Goal: Task Accomplishment & Management: Manage account settings

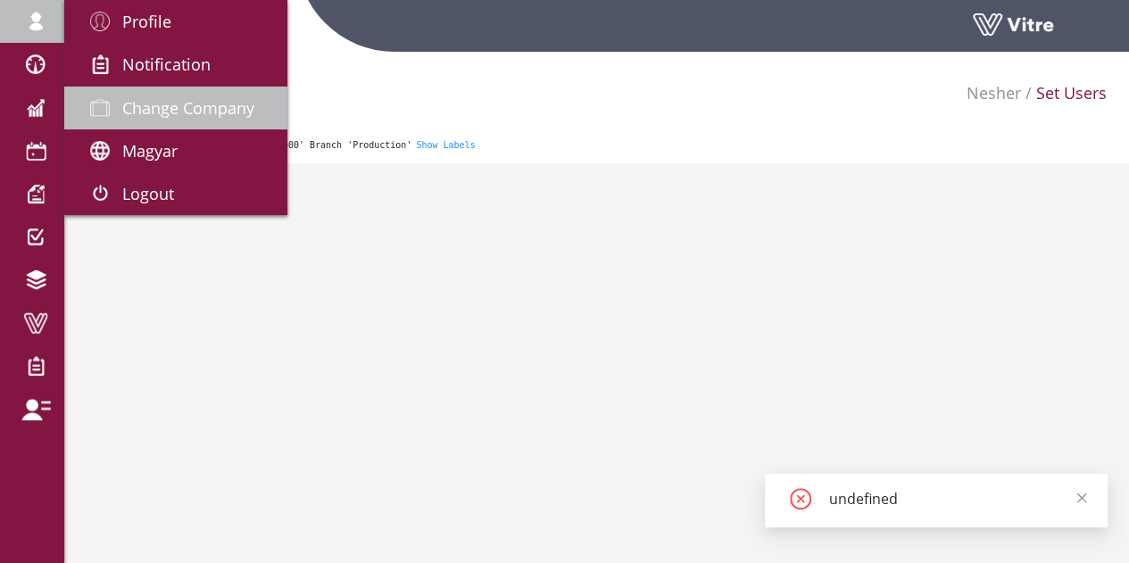
click at [189, 105] on span "Change Company" at bounding box center [188, 107] width 132 height 21
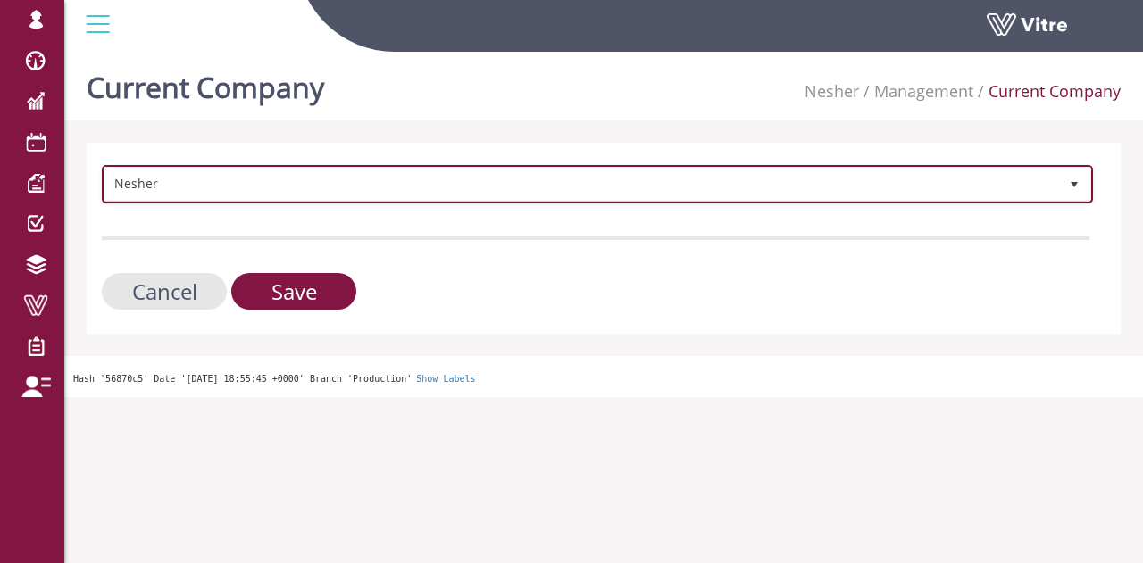
click at [295, 194] on span "Nesher" at bounding box center [580, 184] width 953 height 32
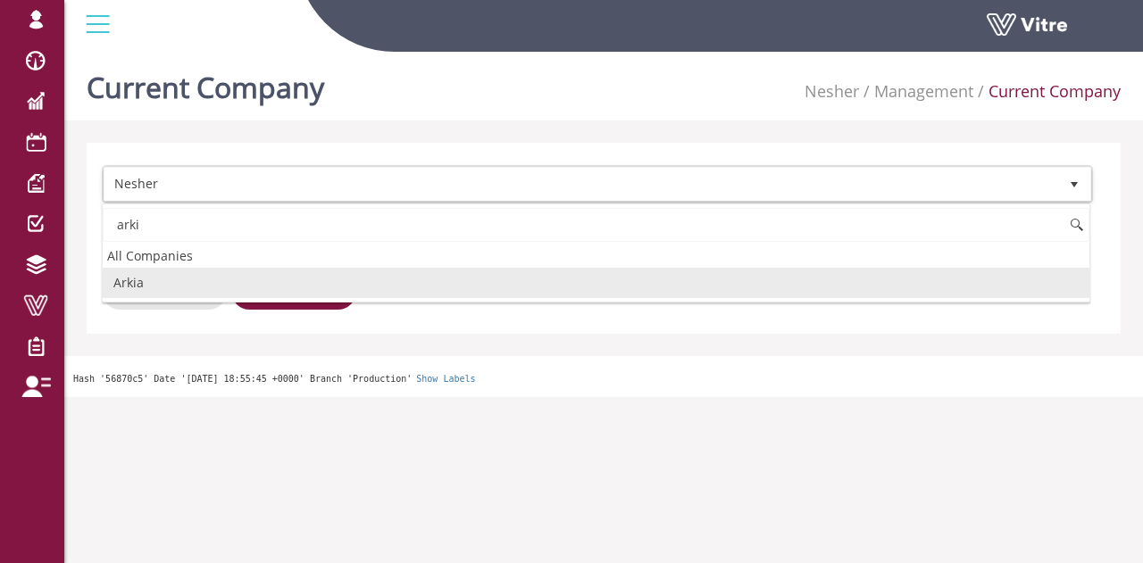
click at [225, 284] on li "Arkia" at bounding box center [596, 283] width 986 height 30
type input "arki"
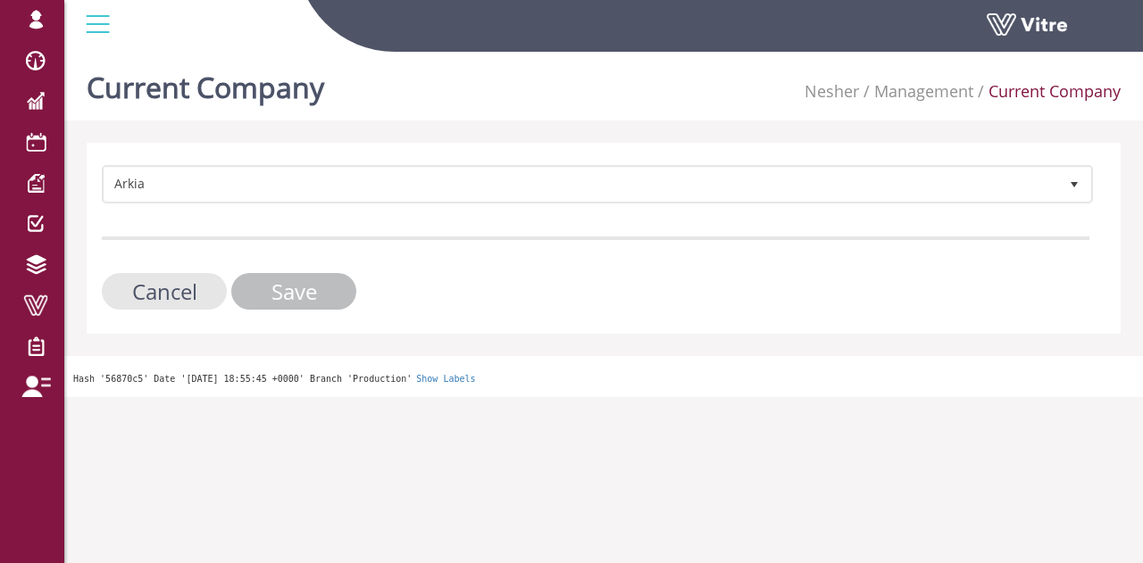
click at [298, 294] on input "Save" at bounding box center [293, 291] width 125 height 37
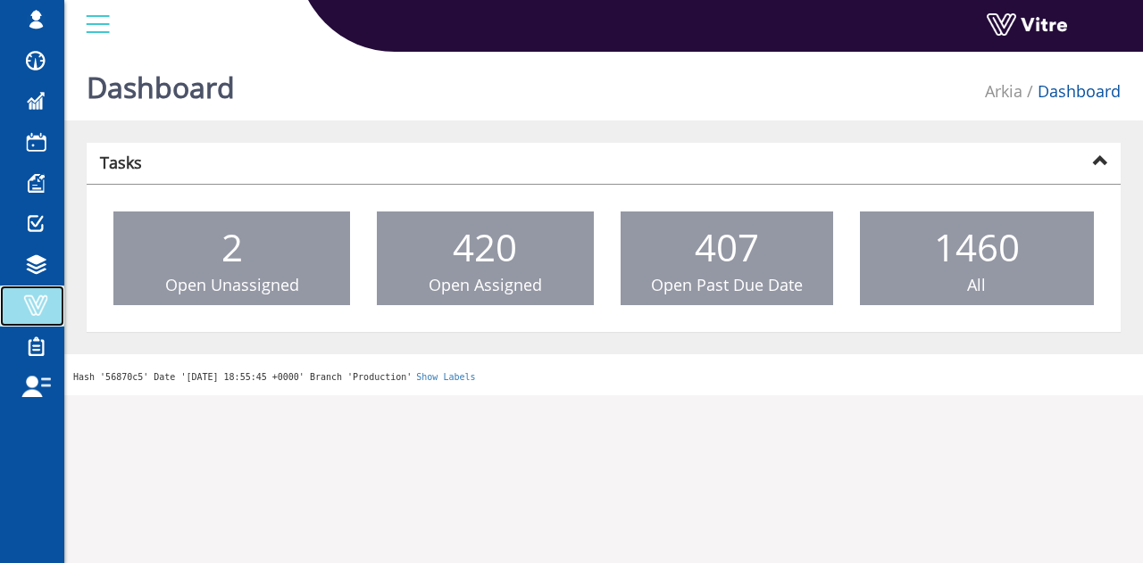
click at [39, 306] on span at bounding box center [35, 305] width 45 height 21
